Goal: Information Seeking & Learning: Learn about a topic

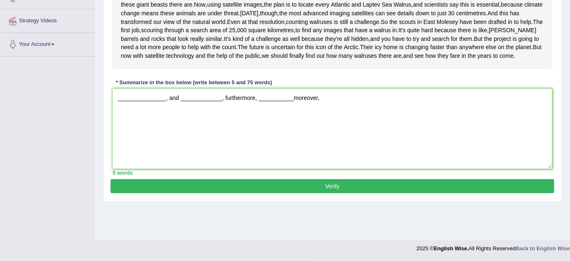
click at [293, 132] on textarea "_______________, and _____________, furthermore, ___________moreover," at bounding box center [333, 129] width 440 height 80
click at [329, 131] on textarea "_______________, and _____________, furthermore, ___________, moreover," at bounding box center [333, 129] width 440 height 80
type textarea "_______________, and _____________, furthermore, ___________, moreover, _______…"
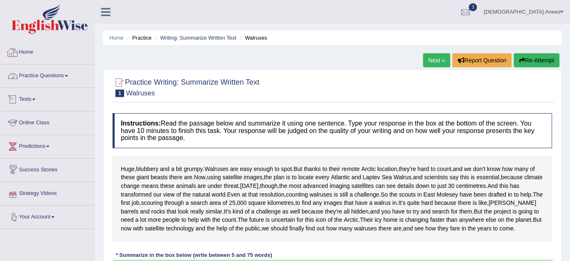
click at [62, 75] on link "Practice Questions" at bounding box center [47, 74] width 94 height 21
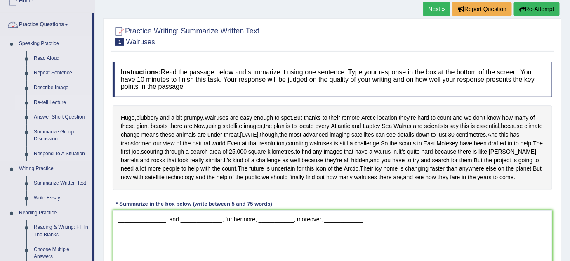
scroll to position [75, 0]
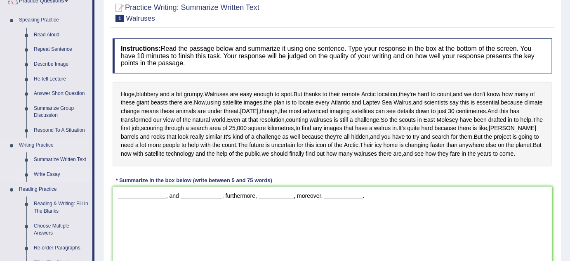
click at [55, 170] on link "Write Essay" at bounding box center [61, 174] width 62 height 15
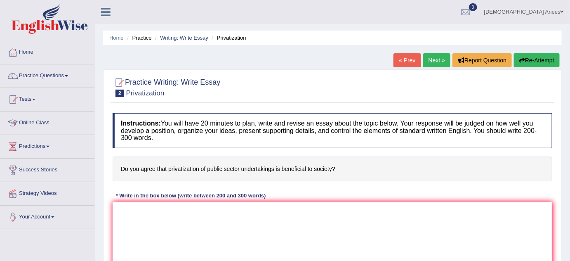
click at [430, 60] on link "Next »" at bounding box center [436, 60] width 27 height 14
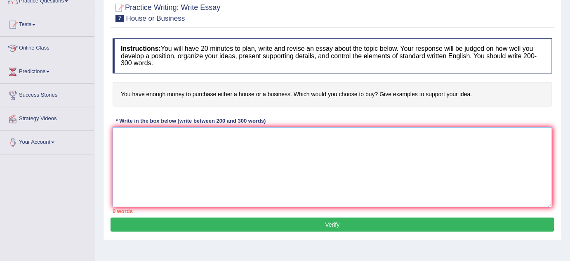
click at [181, 136] on textarea at bounding box center [333, 167] width 440 height 80
paste textarea "One of the (primary advantages/ main causes / major problems) of (essay topic) …"
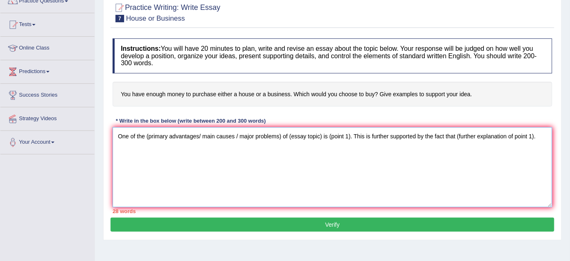
drag, startPoint x: 331, startPoint y: 134, endPoint x: 350, endPoint y: 138, distance: 19.4
click at [350, 138] on textarea "One of the (primary advantages/ main causes / major problems) of (essay topic) …" at bounding box center [333, 167] width 440 height 80
drag, startPoint x: 513, startPoint y: 135, endPoint x: 435, endPoint y: 148, distance: 79.1
click at [435, 148] on textarea "One of the (primary advantages/ main causes / major problems) of (essay topic) …" at bounding box center [333, 167] width 440 height 80
paste textarea "One of the (primary advantages/ main causes / major problems) of (essay topic) …"
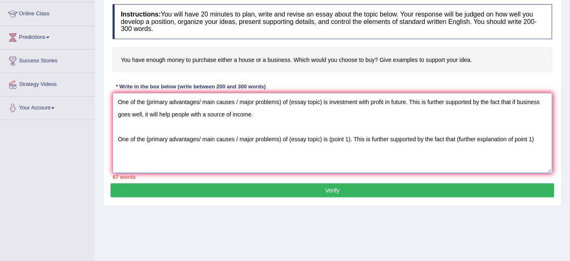
scroll to position [150, 0]
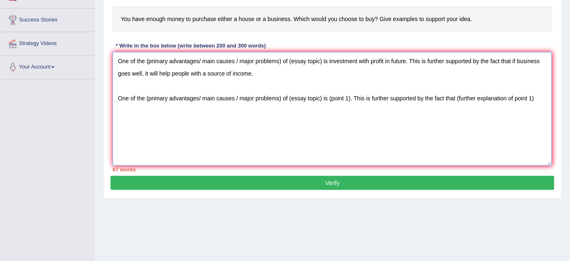
drag, startPoint x: 551, startPoint y: 130, endPoint x: 550, endPoint y: 165, distance: 35.1
click at [550, 165] on textarea "One of the (primary advantages/ main causes / major problems) of (essay topic) …" at bounding box center [333, 108] width 440 height 113
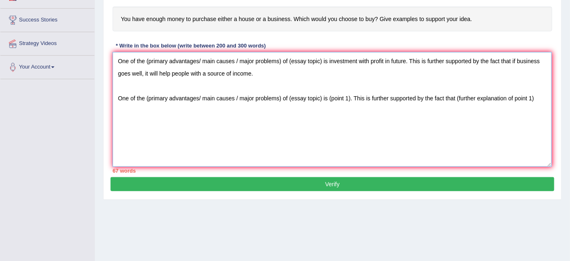
drag, startPoint x: 290, startPoint y: 97, endPoint x: 321, endPoint y: 99, distance: 31.0
click at [321, 99] on textarea "One of the (primary advantages/ main causes / major problems) of (essay topic) …" at bounding box center [333, 109] width 440 height 115
drag, startPoint x: 336, startPoint y: 98, endPoint x: 356, endPoint y: 103, distance: 21.1
click at [356, 103] on textarea "One of the (primary advantages/ main causes / major problems) of (essay topic) …" at bounding box center [333, 109] width 440 height 115
drag, startPoint x: 474, startPoint y: 95, endPoint x: 495, endPoint y: 112, distance: 26.8
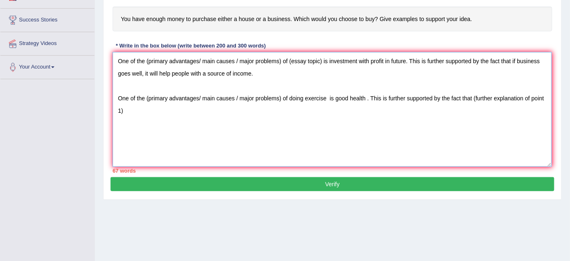
click at [495, 112] on textarea "One of the (primary advantages/ main causes / major problems) of (essay topic) …" at bounding box center [333, 109] width 440 height 115
drag, startPoint x: 416, startPoint y: 56, endPoint x: 432, endPoint y: 70, distance: 21.0
click at [432, 70] on textarea "One of the (primary advantages/ main causes / major problems) of (essay topic) …" at bounding box center [333, 109] width 440 height 115
drag, startPoint x: 374, startPoint y: 94, endPoint x: 381, endPoint y: 107, distance: 15.3
click at [381, 107] on textarea "One of the (primary advantages/ main causes / major problems) of (essay topic) …" at bounding box center [333, 109] width 440 height 115
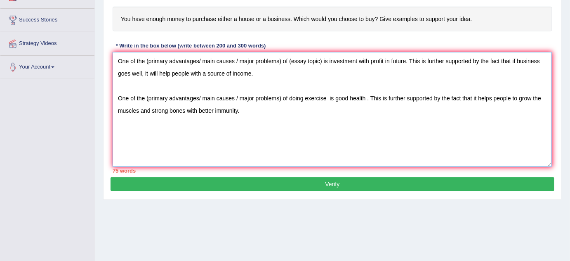
click at [381, 107] on textarea "One of the (primary advantages/ main causes / major problems) of (essay topic) …" at bounding box center [333, 109] width 440 height 115
drag, startPoint x: 115, startPoint y: 57, endPoint x: 260, endPoint y: 78, distance: 145.9
click at [260, 78] on textarea "One of the (primary advantages/ main causes / major problems) of (essay topic) …" at bounding box center [333, 109] width 440 height 115
click at [129, 85] on textarea "One of the (primary advantages/ main causes / major problems) of (essay topic) …" at bounding box center [333, 109] width 440 height 115
paste textarea "One of the (primary advantages/ main causes / major problems) of (essay topic) …"
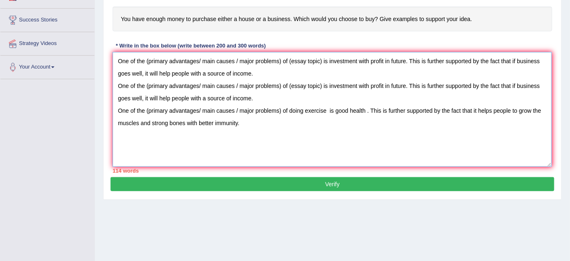
click at [258, 76] on textarea "One of the (primary advantages/ main causes / major problems) of (essay topic) …" at bounding box center [333, 109] width 440 height 115
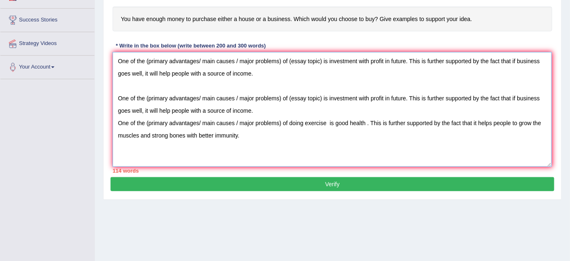
drag, startPoint x: 329, startPoint y: 92, endPoint x: 405, endPoint y: 97, distance: 76.5
click at [405, 97] on textarea "One of the (primary advantages/ main causes / major problems) of (essay topic) …" at bounding box center [333, 109] width 440 height 115
paste textarea "Potential for Profit"
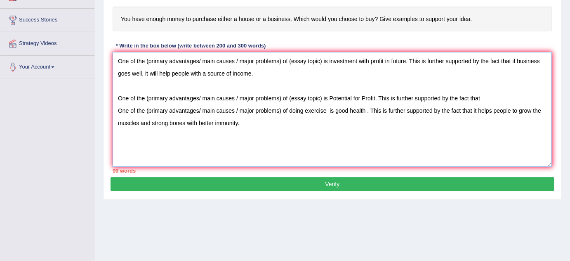
drag, startPoint x: 481, startPoint y: 96, endPoint x: 375, endPoint y: 111, distance: 107.2
click at [375, 111] on textarea "One of the (primary advantages/ main causes / major problems) of (essay topic) …" at bounding box center [333, 109] width 440 height 115
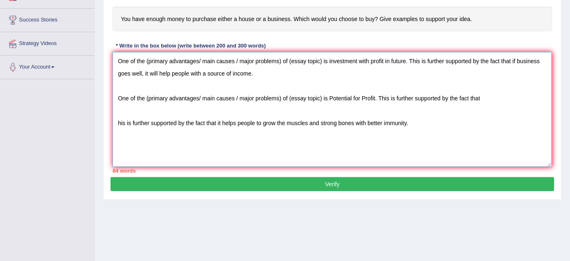
click at [273, 72] on textarea "One of the (primary advantages/ main causes / major problems) of (essay topic) …" at bounding box center [333, 109] width 440 height 115
click at [485, 95] on textarea "One of the (primary advantages/ main causes / major problems) of (essay topic) …" at bounding box center [333, 109] width 440 height 115
paste textarea "Investing money in a business can generate high returns if it succeeds."
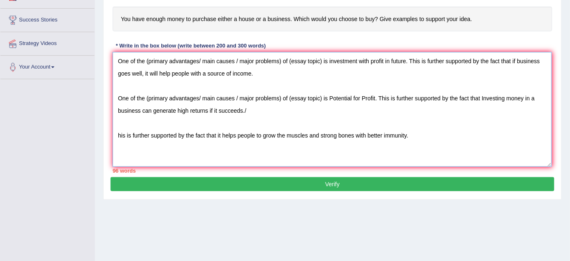
paste textarea "Growth and Independence – It helps a person become financially independent and …"
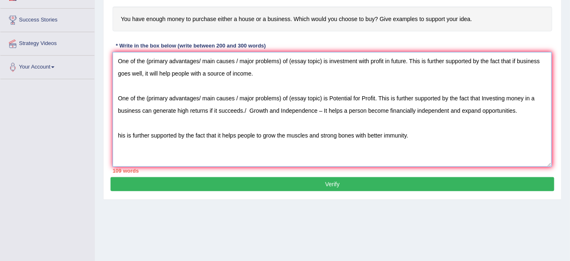
drag, startPoint x: 253, startPoint y: 111, endPoint x: 315, endPoint y: 113, distance: 61.9
click at [315, 113] on textarea "One of the (primary advantages/ main causes / major problems) of (essay topic) …" at bounding box center [333, 109] width 440 height 115
drag, startPoint x: 329, startPoint y: 111, endPoint x: 513, endPoint y: 109, distance: 184.5
click at [513, 109] on textarea "One of the (primary advantages/ main causes / major problems) of (essay topic) …" at bounding box center [333, 109] width 440 height 115
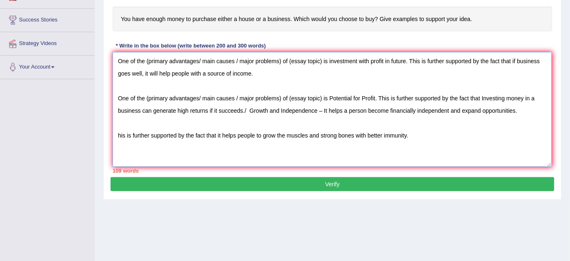
click at [509, 118] on textarea "One of the (primary advantages/ main causes / major problems) of (essay topic) …" at bounding box center [333, 109] width 440 height 115
type textarea "One of the (primary advantages/ main causes / major problems) of (essay topic) …"
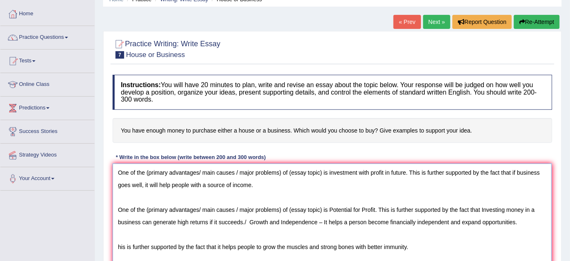
scroll to position [0, 0]
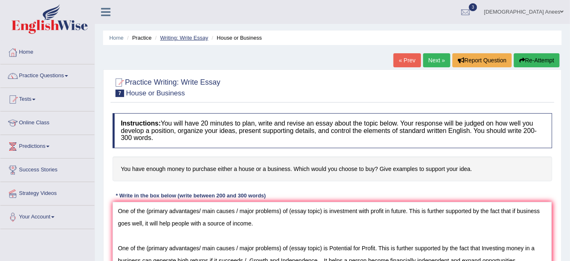
click at [197, 37] on link "Writing: Write Essay" at bounding box center [184, 38] width 48 height 6
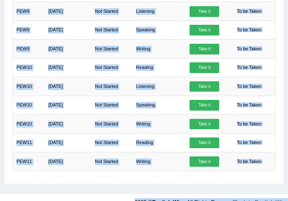
scroll to position [664, 0]
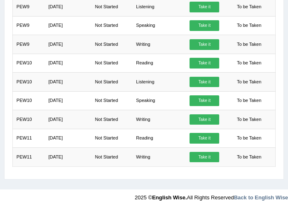
drag, startPoint x: 242, startPoint y: 205, endPoint x: 243, endPoint y: 161, distance: 43.8
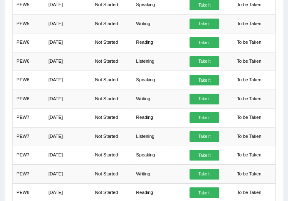
scroll to position [271, 0]
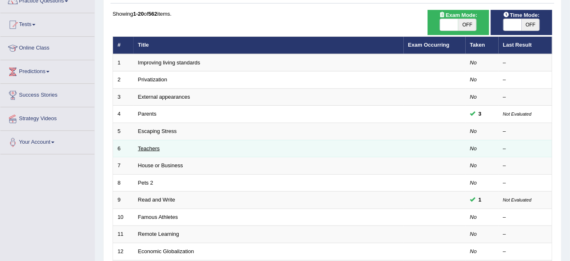
click at [156, 146] on link "Teachers" at bounding box center [149, 148] width 22 height 6
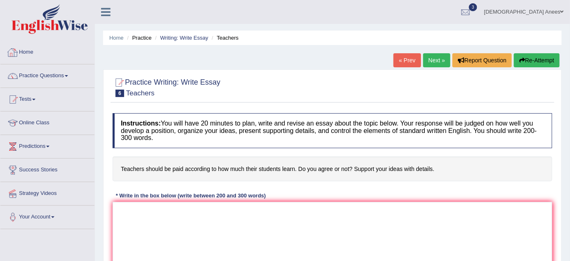
click at [33, 52] on link "Home" at bounding box center [47, 51] width 94 height 21
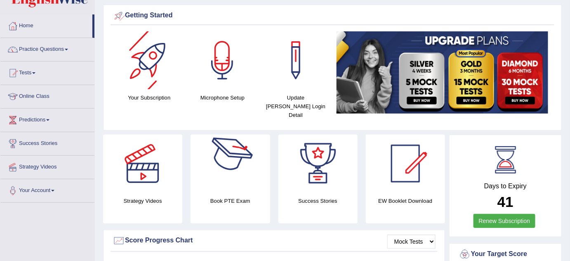
scroll to position [39, 0]
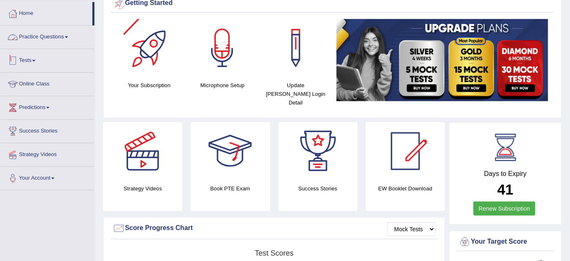
click at [62, 40] on link "Practice Questions" at bounding box center [47, 36] width 94 height 21
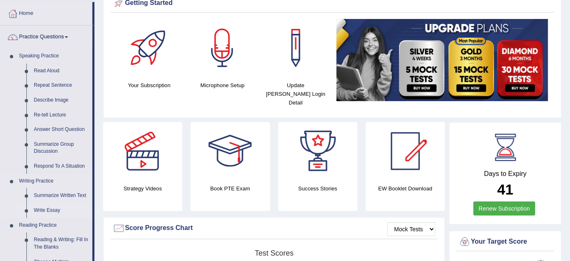
click at [50, 209] on link "Write Essay" at bounding box center [61, 210] width 62 height 15
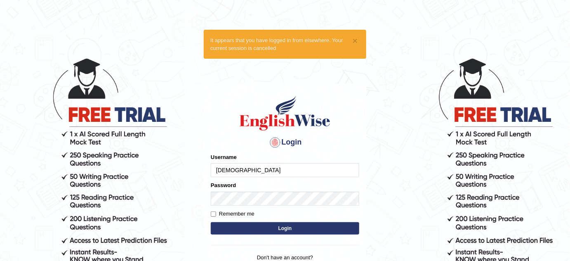
click at [246, 170] on input "Aqsaanees" at bounding box center [285, 170] width 149 height 14
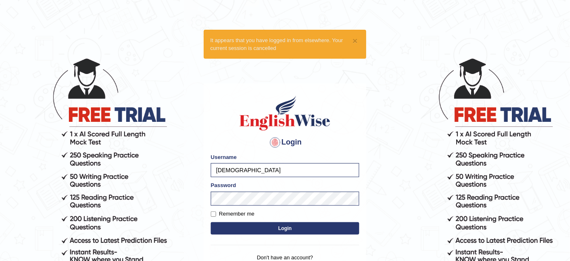
type input "bhagwantbrar"
click at [282, 225] on button "Login" at bounding box center [285, 228] width 149 height 12
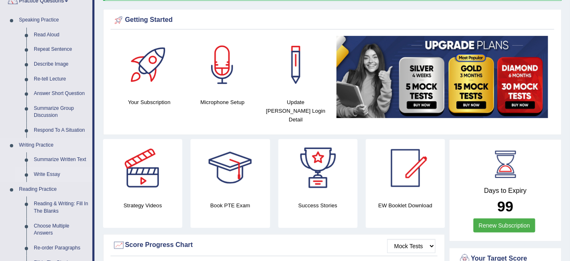
click at [54, 173] on link "Write Essay" at bounding box center [61, 174] width 62 height 15
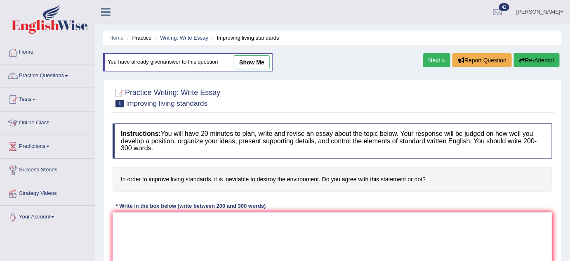
click at [423, 60] on link "Next »" at bounding box center [436, 60] width 27 height 14
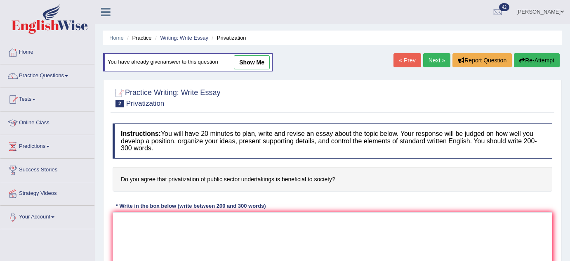
click at [427, 59] on link "Next »" at bounding box center [436, 60] width 27 height 14
click at [431, 57] on link "Next »" at bounding box center [436, 60] width 27 height 14
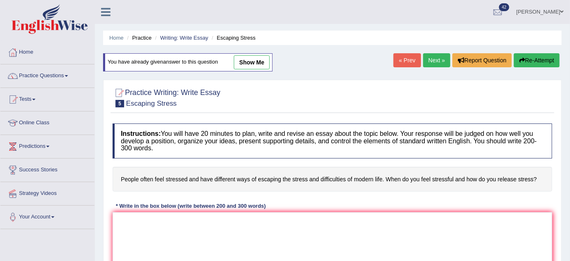
click at [428, 58] on link "Next »" at bounding box center [436, 60] width 27 height 14
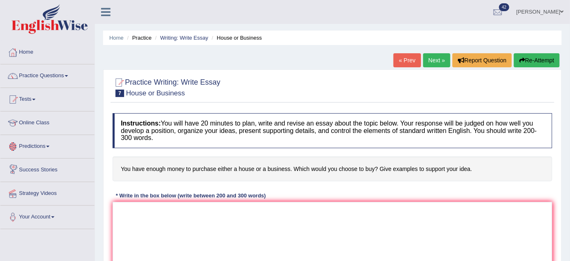
click at [52, 74] on link "Practice Questions" at bounding box center [47, 74] width 94 height 21
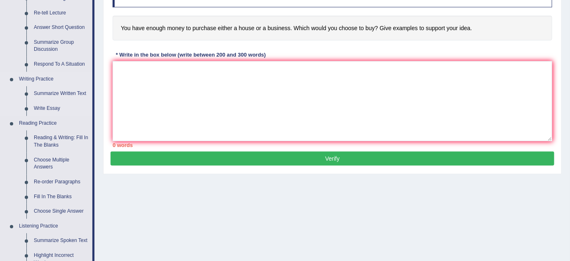
scroll to position [150, 0]
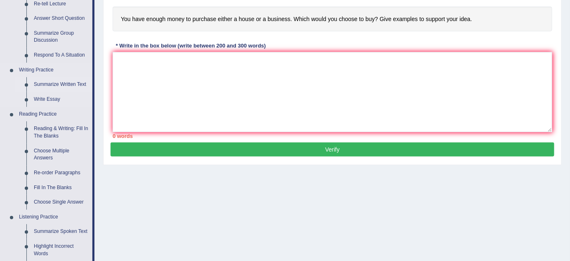
click at [54, 84] on link "Summarize Written Text" at bounding box center [61, 84] width 62 height 15
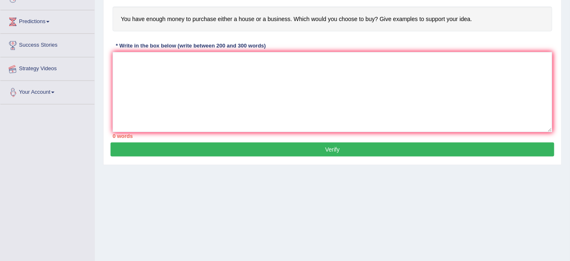
scroll to position [173, 0]
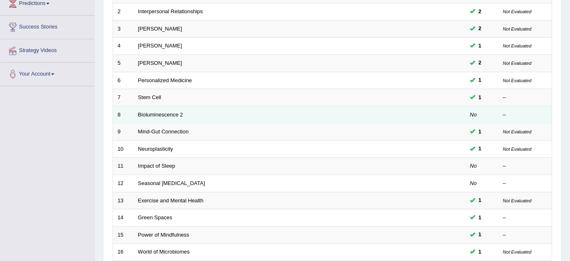
scroll to position [132, 0]
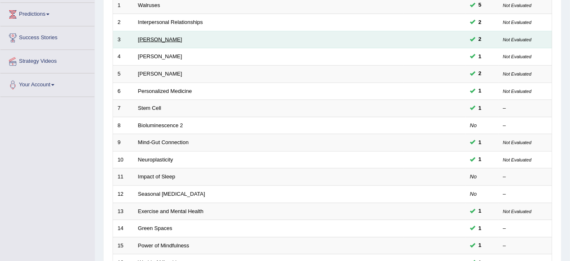
click at [159, 37] on link "[PERSON_NAME]" at bounding box center [160, 39] width 44 height 6
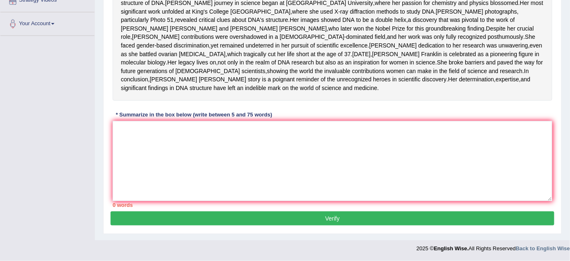
scroll to position [234, 0]
click at [184, 134] on textarea at bounding box center [333, 161] width 440 height 80
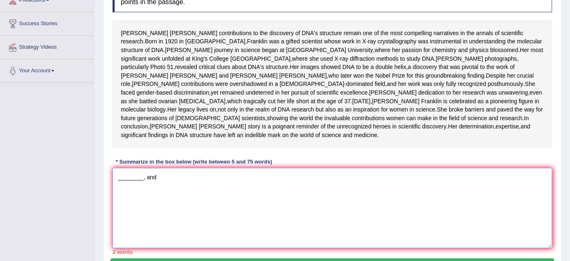
scroll to position [159, 0]
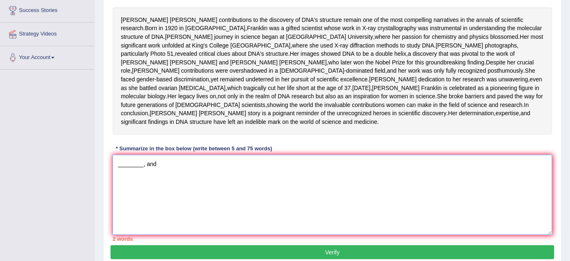
type textarea "________, and"
